Goal: Information Seeking & Learning: Learn about a topic

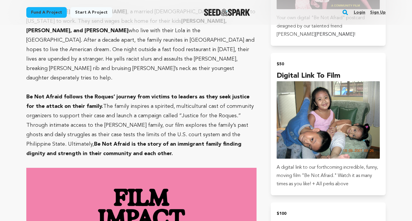
scroll to position [532, 0]
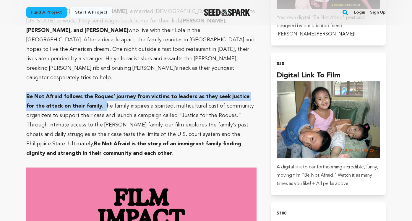
drag, startPoint x: 92, startPoint y: 76, endPoint x: 19, endPoint y: 66, distance: 74.0
copy p "Be Not Afraid follows the Roques’ journey from victims to leaders as they seek …"
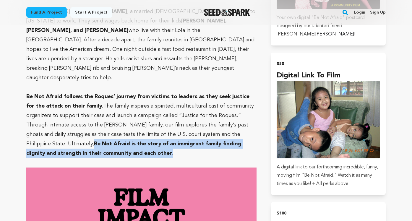
drag, startPoint x: 67, startPoint y: 126, endPoint x: 237, endPoint y: 106, distance: 171.2
click at [237, 106] on p "Be Not Afraid follows the Roques’ journey from victims to leaders as they seek …" at bounding box center [141, 125] width 230 height 66
copy strong "Be Not Afraid is the story of an immigrant family finding dignity and strength …"
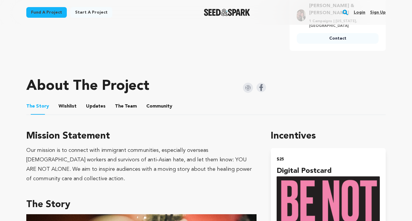
scroll to position [237, 0]
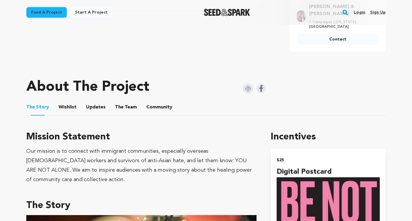
click at [120, 110] on button "The Team" at bounding box center [126, 108] width 14 height 14
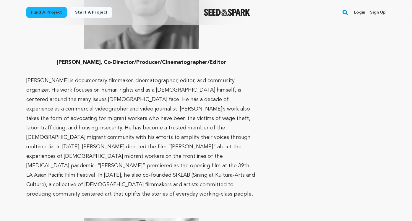
scroll to position [485, 0]
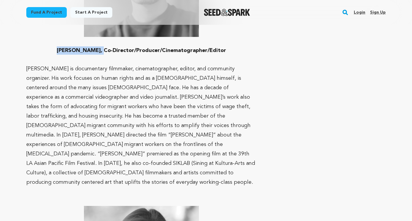
drag, startPoint x: 61, startPoint y: 50, endPoint x: 101, endPoint y: 51, distance: 39.7
click at [101, 51] on strong "John Zafra-Haas, Co-Director/Producer/Cinematographer/Editor" at bounding box center [141, 50] width 169 height 5
copy strong "John Zafra-Haas"
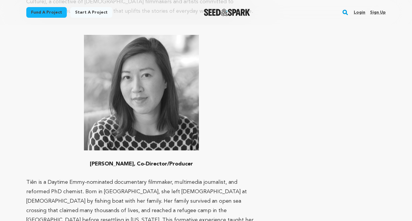
scroll to position [663, 0]
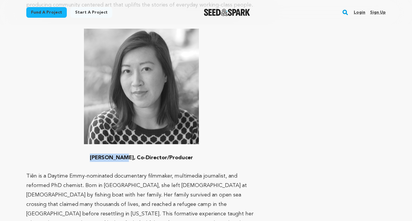
drag, startPoint x: 128, startPoint y: 139, endPoint x: 85, endPoint y: 138, distance: 42.9
click at [85, 154] on h3 "Tiên Nguyễn, Co-Director/Producer" at bounding box center [141, 158] width 230 height 8
copy strong "Tiên Nguyễn"
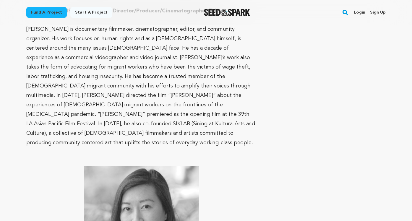
scroll to position [521, 0]
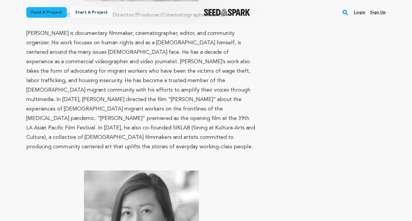
click at [44, 64] on span "John is documentary filmmaker, cinematographer, editor, and community organizer…" at bounding box center [140, 90] width 229 height 119
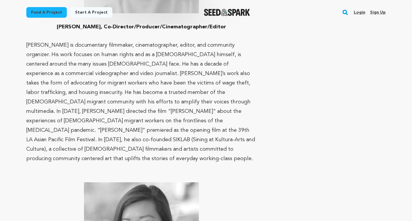
scroll to position [237, 0]
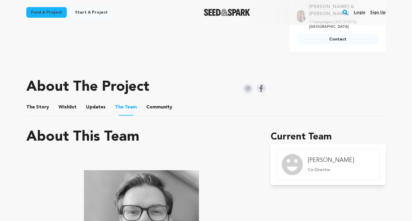
click at [32, 106] on button "The Story" at bounding box center [38, 108] width 14 height 14
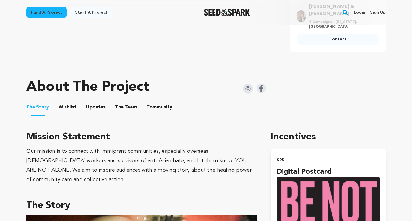
click at [32, 106] on button "The Story" at bounding box center [38, 108] width 14 height 15
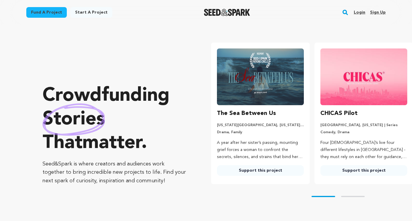
click at [363, 12] on link "Login" at bounding box center [360, 12] width 12 height 9
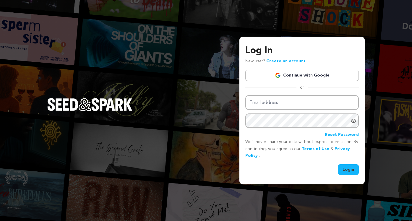
click at [277, 75] on img at bounding box center [278, 75] width 6 height 6
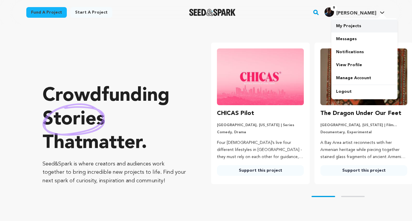
click at [355, 25] on link "My Projects" at bounding box center [365, 26] width 66 height 13
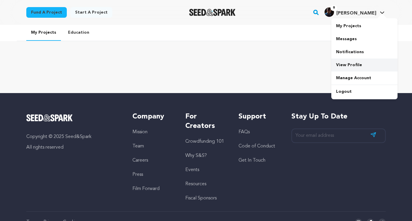
click at [351, 61] on link "View Profile" at bounding box center [365, 65] width 66 height 13
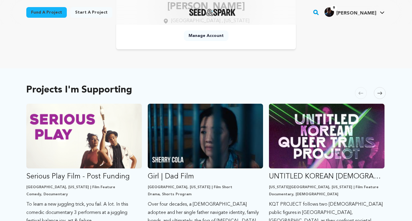
scroll to position [71, 0]
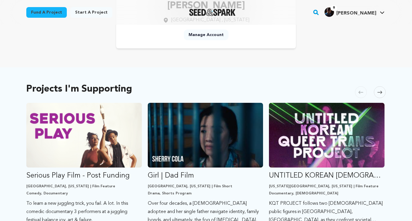
click at [376, 93] on span at bounding box center [380, 92] width 12 height 12
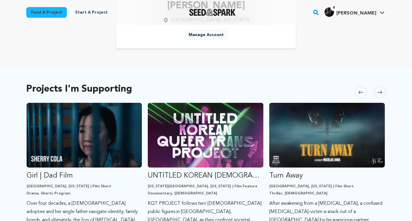
click at [376, 93] on span at bounding box center [380, 92] width 12 height 12
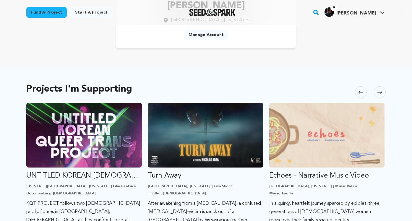
click at [376, 93] on span at bounding box center [380, 92] width 12 height 12
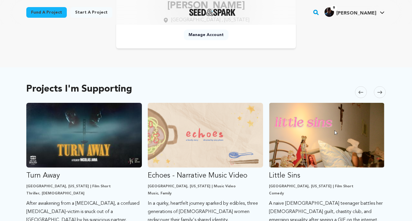
click at [376, 93] on span at bounding box center [380, 92] width 12 height 12
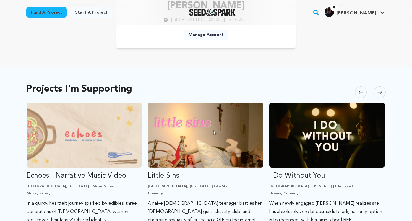
click at [376, 92] on span at bounding box center [380, 92] width 12 height 12
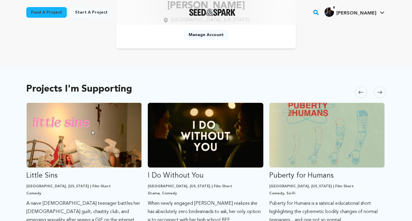
click at [376, 92] on span at bounding box center [380, 92] width 12 height 12
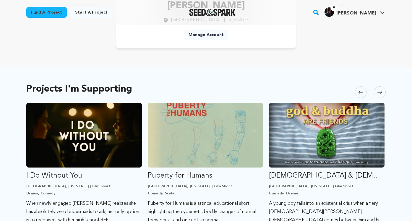
click at [376, 92] on span at bounding box center [380, 92] width 12 height 12
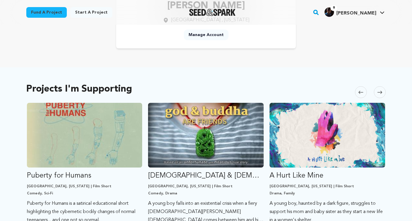
click at [376, 92] on span at bounding box center [380, 92] width 12 height 12
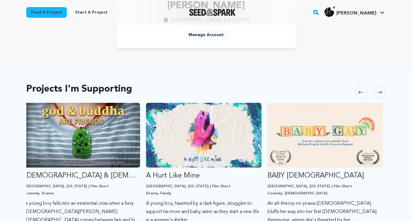
click at [376, 93] on span at bounding box center [380, 92] width 12 height 12
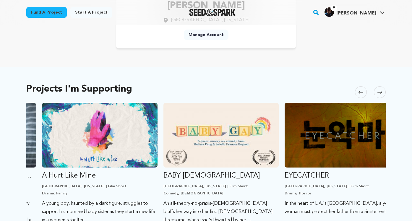
click at [376, 93] on span at bounding box center [380, 92] width 12 height 12
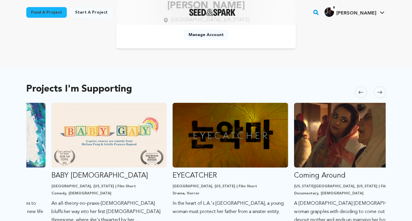
click at [376, 93] on span at bounding box center [380, 92] width 12 height 12
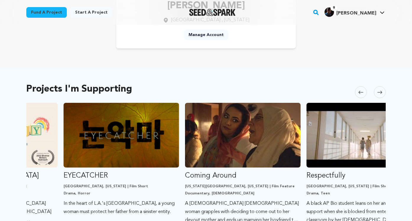
click at [376, 93] on span at bounding box center [380, 92] width 12 height 12
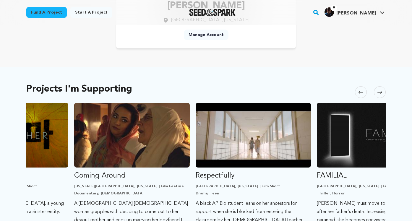
click at [376, 93] on span at bounding box center [380, 92] width 12 height 12
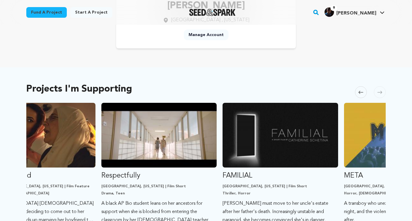
click at [376, 93] on span at bounding box center [380, 92] width 12 height 12
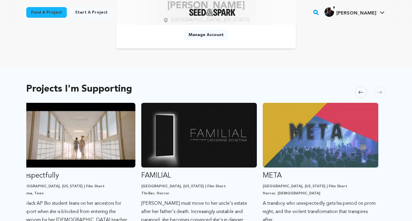
click at [376, 93] on span at bounding box center [380, 92] width 12 height 12
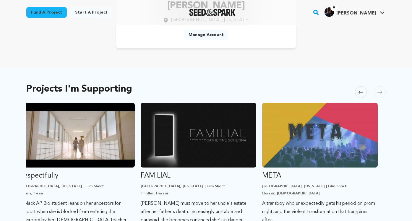
click at [376, 93] on span at bounding box center [380, 92] width 12 height 12
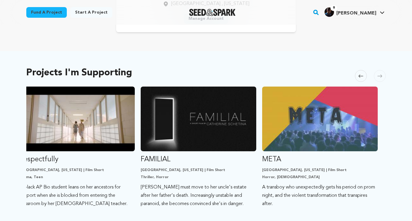
scroll to position [95, 0]
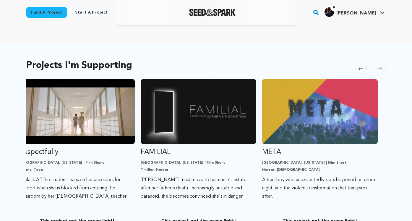
click at [376, 70] on span at bounding box center [380, 69] width 12 height 12
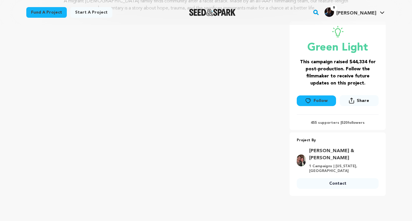
scroll to position [93, 0]
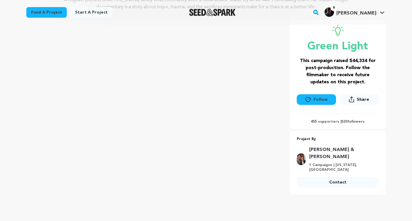
click at [321, 123] on p "455 supporters | 520 followers" at bounding box center [338, 122] width 82 height 5
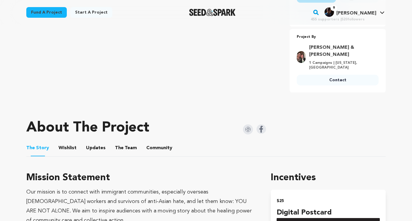
scroll to position [200, 0]
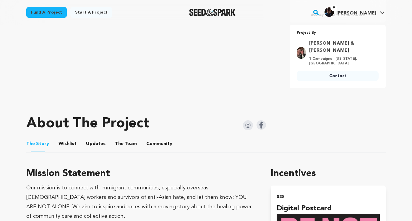
click at [119, 142] on button "The Team" at bounding box center [126, 145] width 14 height 14
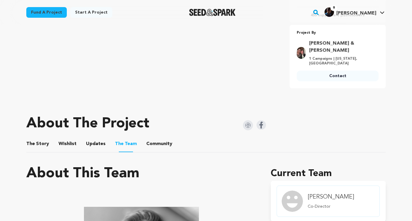
click at [162, 149] on button "Community" at bounding box center [159, 145] width 14 height 14
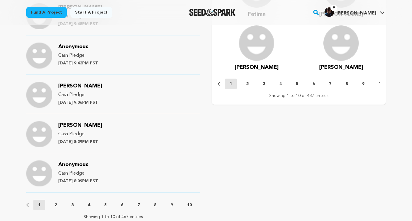
scroll to position [602, 0]
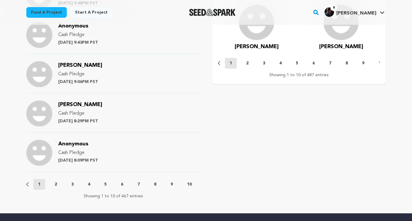
click at [55, 184] on p "2" at bounding box center [56, 185] width 2 height 6
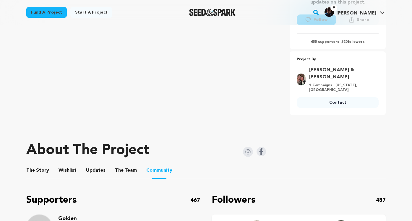
scroll to position [164, 0]
